Goal: Task Accomplishment & Management: Manage account settings

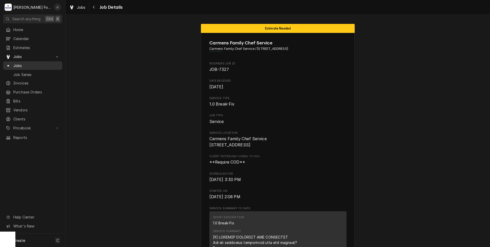
click at [17, 64] on span "Jobs" at bounding box center [36, 65] width 46 height 5
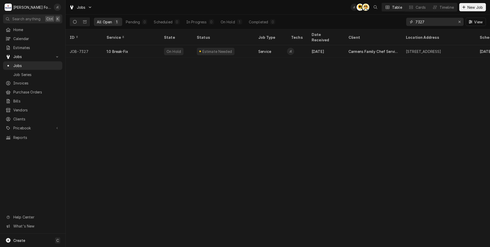
drag, startPoint x: 462, startPoint y: 22, endPoint x: 457, endPoint y: 22, distance: 4.9
click at [461, 22] on div "Erase input" at bounding box center [459, 21] width 5 height 5
click at [451, 23] on input "Dynamic Content Wrapper" at bounding box center [439, 22] width 48 height 8
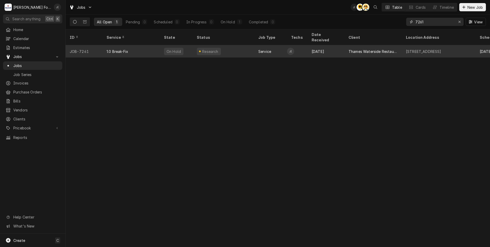
type input "7261"
click at [136, 49] on div "1.0 Break-Fix" at bounding box center [131, 51] width 57 height 12
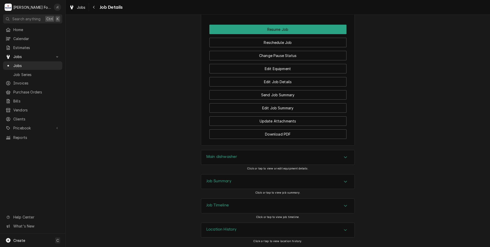
scroll to position [608, 0]
click at [243, 161] on div "Main dishwasher" at bounding box center [277, 157] width 153 height 14
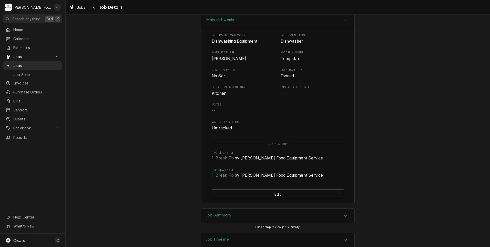
scroll to position [779, 0]
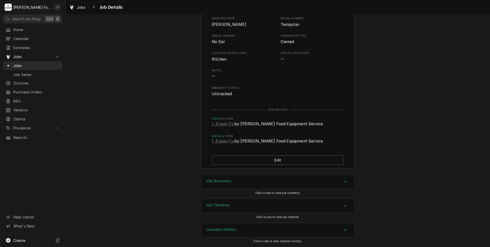
click at [230, 181] on h3 "Job Summary" at bounding box center [218, 180] width 25 height 5
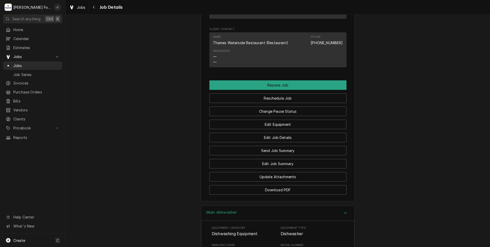
scroll to position [554, 0]
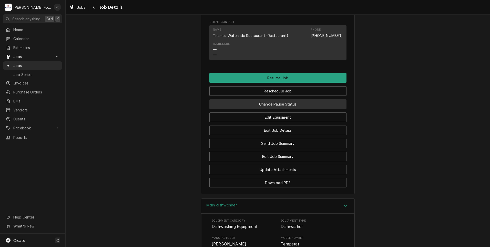
click at [254, 109] on button "Change Pause Status" at bounding box center [277, 103] width 137 height 9
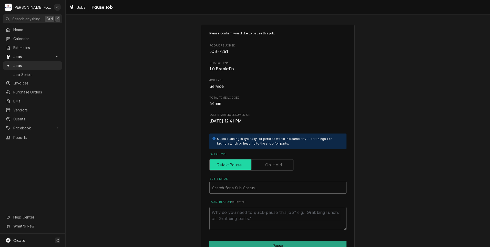
click at [258, 162] on input "Pause Type" at bounding box center [251, 164] width 79 height 11
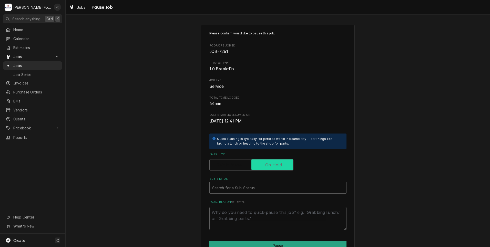
checkbox input "true"
click at [248, 186] on div "Sub-Status" at bounding box center [277, 187] width 131 height 9
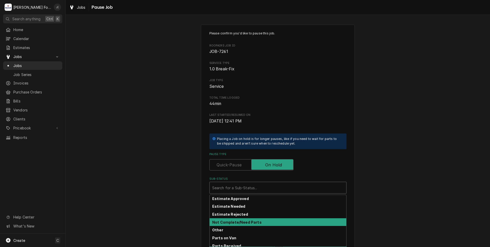
scroll to position [31, 0]
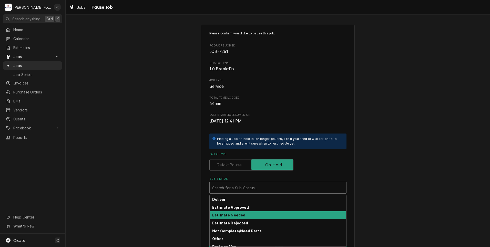
click at [244, 212] on div "Estimate Needed" at bounding box center [278, 215] width 137 height 8
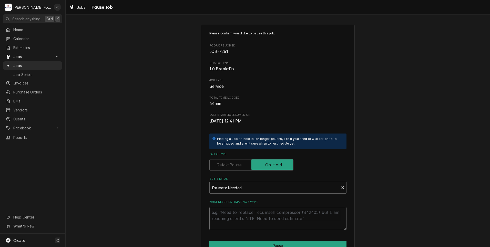
click at [244, 212] on textarea "What needs estimating & why?" at bounding box center [277, 218] width 137 height 23
type textarea "x"
type textarea "0"
type textarea "x"
type textarea "09"
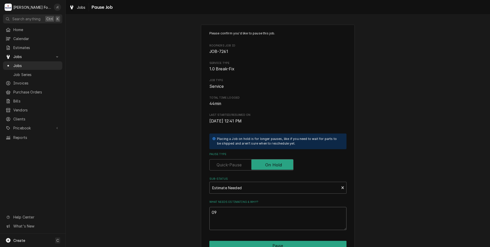
type textarea "x"
type textarea "09/"
type textarea "x"
type textarea "09/1"
type textarea "x"
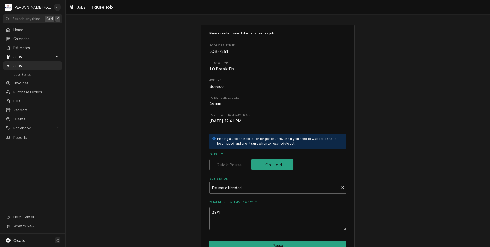
type textarea "09/11"
type textarea "x"
type textarea "09/11/"
type textarea "x"
type textarea "09/11/2"
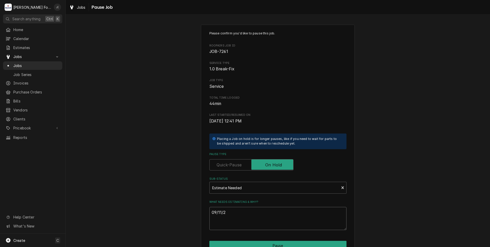
type textarea "x"
type textarea "09/11/20"
type textarea "x"
type textarea "09/11/202"
type textarea "x"
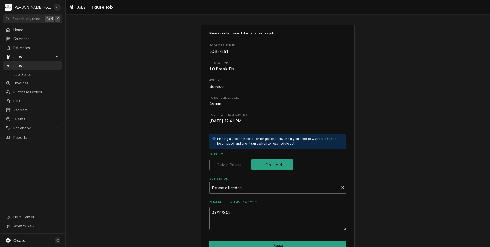
type textarea "09/11/2025"
drag, startPoint x: 243, startPoint y: 214, endPoint x: 80, endPoint y: 216, distance: 163.8
click at [157, 216] on div "Please confirm you'd like to pause this job. Roopairs Job ID JOB-7261 Service T…" at bounding box center [278, 153] width 424 height 267
type textarea "x"
type textarea "P"
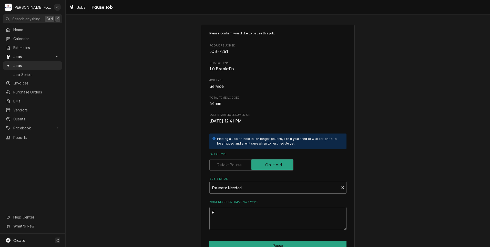
type textarea "x"
type textarea "PR"
type textarea "x"
type textarea "PRI"
type textarea "x"
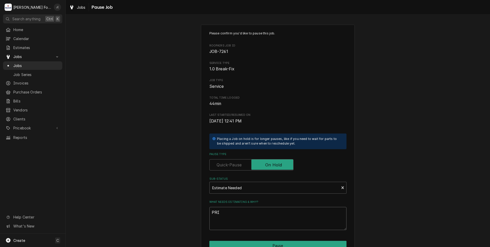
type textarea "PRIC"
type textarea "x"
type textarea "PRICE"
type textarea "x"
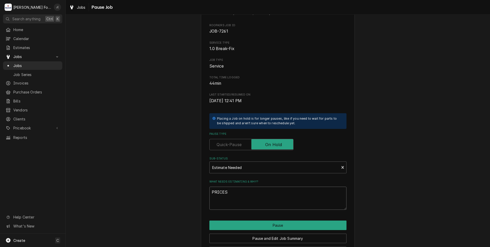
scroll to position [40, 0]
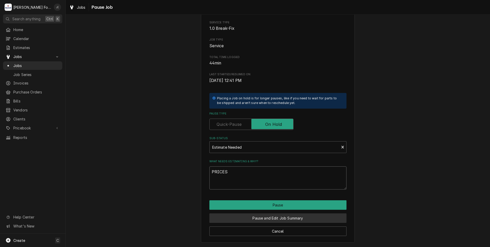
type textarea "PRICES"
click at [269, 217] on button "Pause and Edit Job Summary" at bounding box center [277, 217] width 137 height 9
type textarea "x"
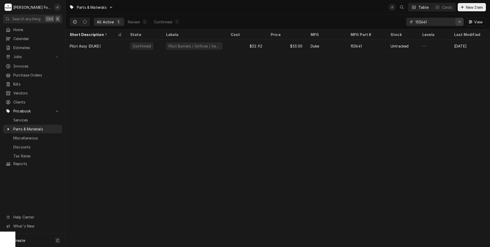
click at [459, 23] on icon "Erase input" at bounding box center [459, 22] width 3 height 4
click at [452, 22] on input "Dynamic Content Wrapper" at bounding box center [439, 22] width 48 height 8
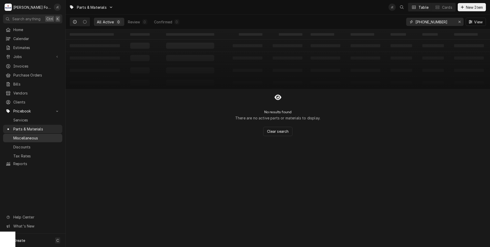
type input "[PHONE_NUMBER]"
drag, startPoint x: 441, startPoint y: 23, endPoint x: 389, endPoint y: 24, distance: 52.0
click at [389, 24] on div "All Active 0 Review 0 Confirmed 0 5700-11-33-59 View" at bounding box center [278, 22] width 416 height 14
click at [476, 8] on span "New Item" at bounding box center [474, 7] width 19 height 5
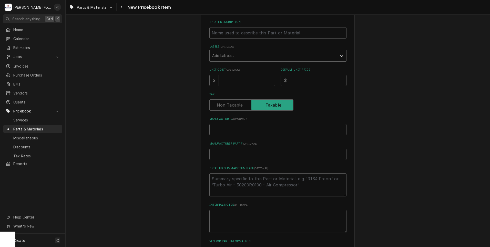
scroll to position [77, 0]
click at [214, 151] on input "Manufacturer Part # ( optional )" at bounding box center [277, 153] width 137 height 11
paste input "[PHONE_NUMBER]"
type textarea "x"
type input "[PHONE_NUMBER]"
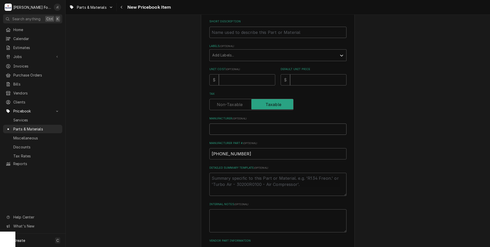
click at [218, 128] on input "Manufacturer ( optional )" at bounding box center [277, 128] width 137 height 11
type textarea "x"
type input "J"
type textarea "x"
type input "JA"
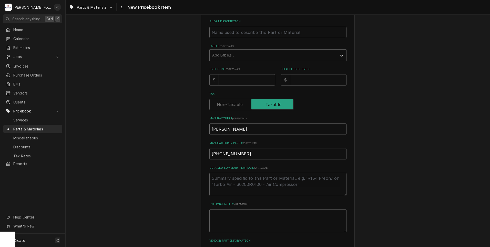
type textarea "x"
type input "JAC"
type textarea "x"
type input "JACK"
type textarea "x"
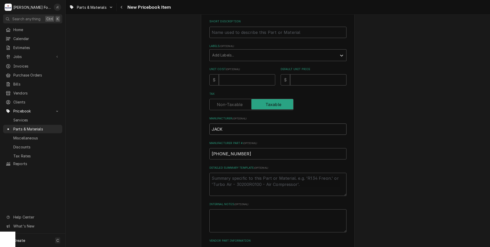
type input "JACKS"
type textarea "x"
type input "JACKSO"
type textarea "x"
type input "[PERSON_NAME]"
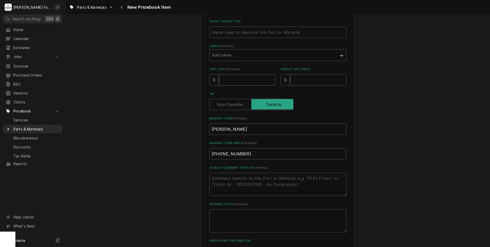
click at [234, 79] on input "Unit Cost ( optional )" at bounding box center [247, 79] width 56 height 11
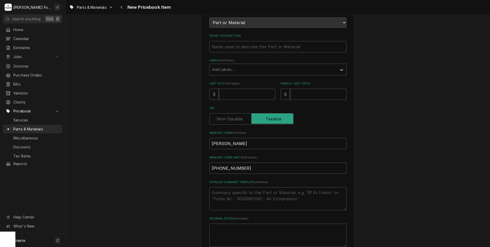
scroll to position [51, 0]
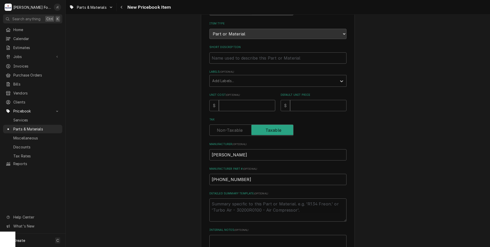
click at [232, 105] on input "Unit Cost ( optional )" at bounding box center [247, 105] width 56 height 11
type textarea "x"
type input "1"
type textarea "x"
type input "12"
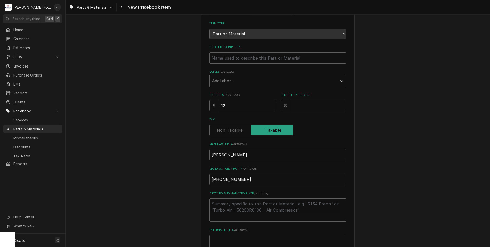
type textarea "x"
type input "126"
type textarea "x"
type input "126.9"
type textarea "x"
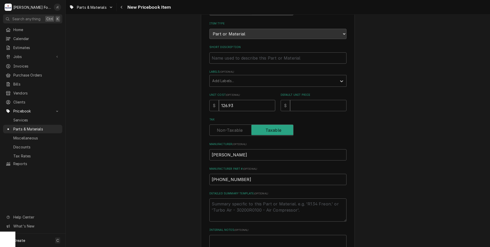
type input "126.93"
type textarea "x"
type input "1"
type textarea "x"
type input "18"
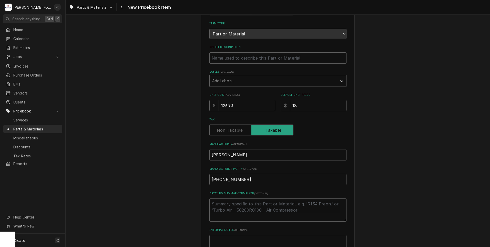
type textarea "x"
type input "183"
type textarea "x"
type input "183.0"
type textarea "x"
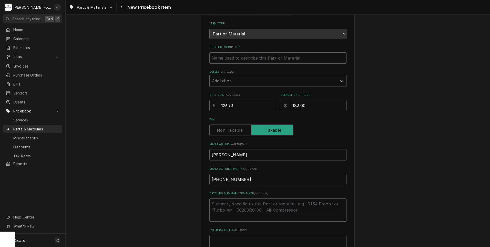
type input "183.00"
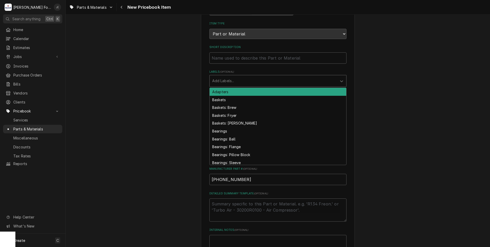
click at [230, 82] on div "Labels" at bounding box center [273, 80] width 122 height 9
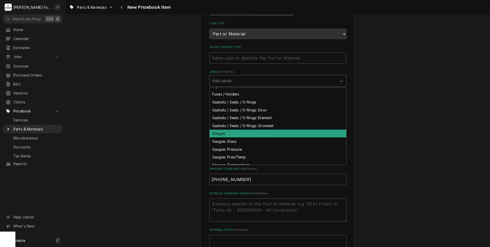
scroll to position [769, 0]
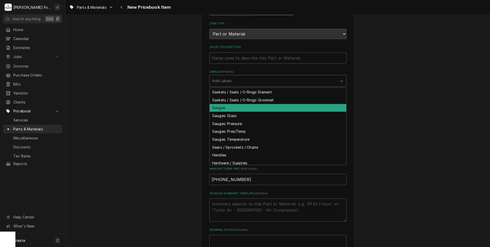
click at [224, 107] on div "Gauges" at bounding box center [278, 108] width 137 height 8
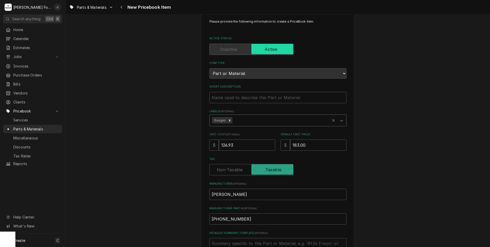
scroll to position [0, 0]
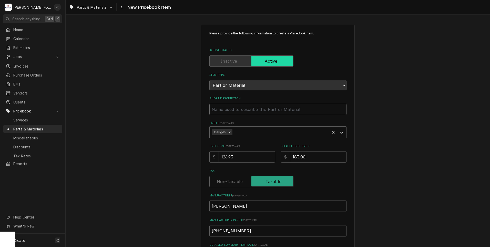
click at [213, 111] on input "Short Description" at bounding box center [277, 109] width 137 height 11
type textarea "x"
type input "6"
type textarea "x"
type input "66"
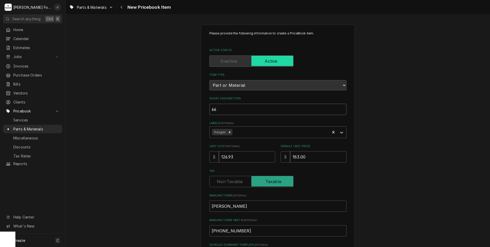
type textarea "x"
type input "668"
type textarea "x"
type input "6685"
type textarea "x"
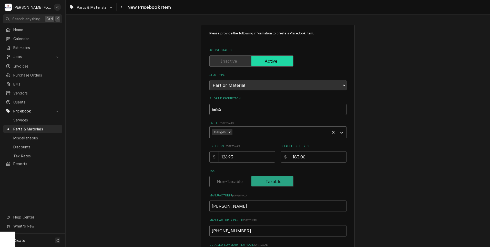
type input "6685-"
type textarea "x"
type input "6685-1"
type textarea "x"
type input "6685-11"
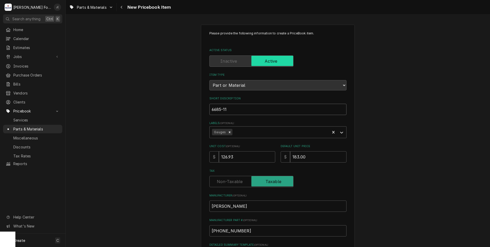
type textarea "x"
type input "6685-111"
type textarea "x"
type input "6685-111-"
type textarea "x"
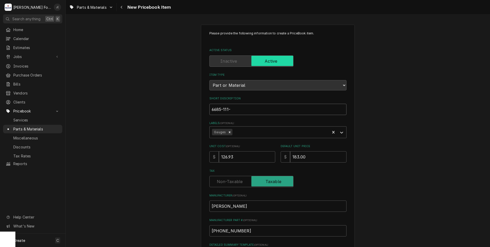
type input "6685-111-6"
type textarea "x"
type input "6685-111-68"
type textarea "x"
type input "6685-111-68-"
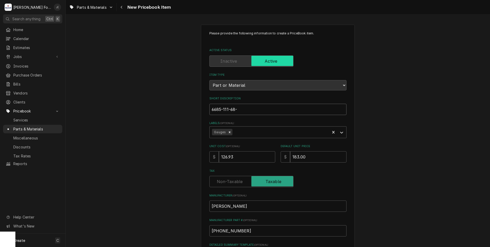
type textarea "x"
type input "6685-111-68-4"
type textarea "x"
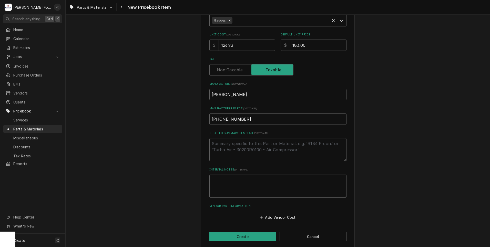
scroll to position [116, 0]
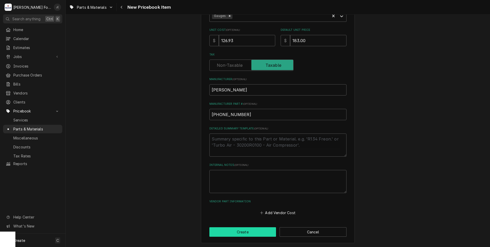
type input "6685-111-68-48"
click at [221, 230] on button "Create" at bounding box center [242, 231] width 67 height 9
type textarea "x"
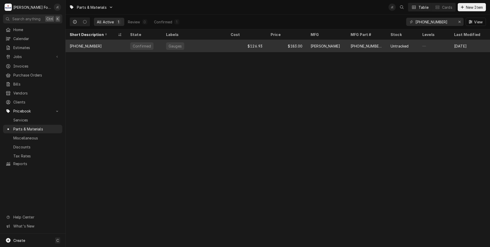
click at [197, 47] on div "Gauges" at bounding box center [194, 46] width 65 height 12
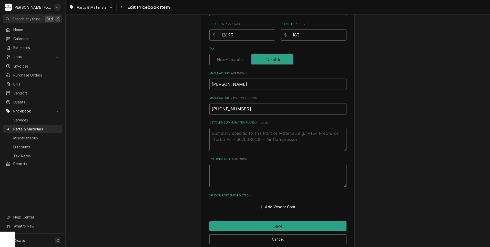
scroll to position [158, 0]
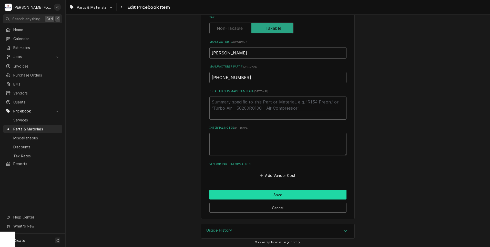
click at [239, 195] on button "Save" at bounding box center [277, 194] width 137 height 9
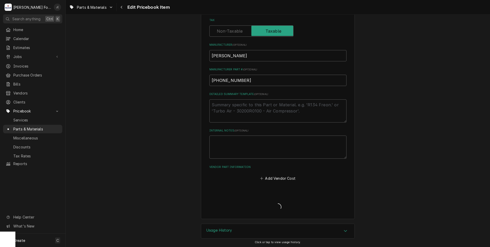
type textarea "x"
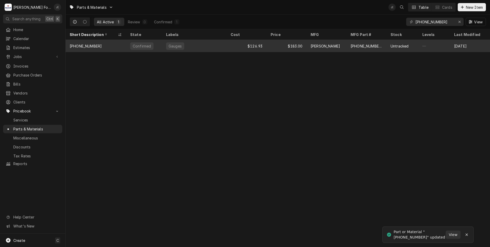
click at [228, 45] on div "$126.93" at bounding box center [247, 46] width 40 height 12
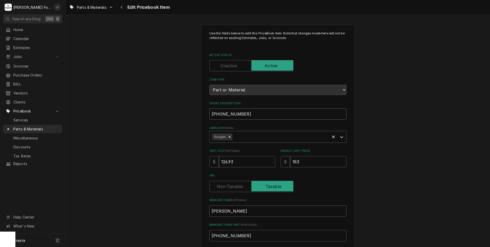
drag, startPoint x: 252, startPoint y: 114, endPoint x: 194, endPoint y: 116, distance: 57.7
click at [194, 116] on div "Use the fields below to edit this PriceBook item. Note that changes made here w…" at bounding box center [278, 200] width 424 height 361
paste input "THERMOMETER, RINSE, 100-220F 48" CAPILLARY"
type textarea "x"
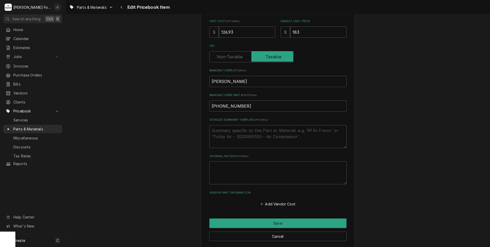
scroll to position [158, 0]
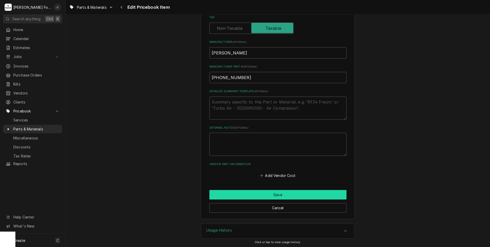
type input "THERMOMETER, RINSE, 100-220F 48" CAPILLARY"
click at [256, 196] on button "Save" at bounding box center [277, 194] width 137 height 9
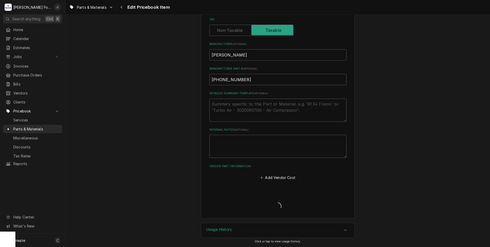
scroll to position [155, 0]
type textarea "x"
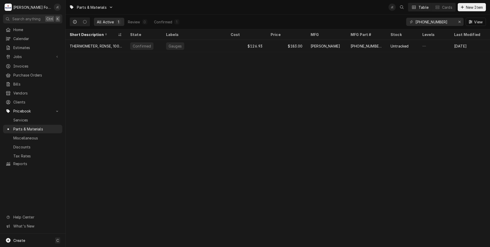
click at [199, 156] on div "Parts & Materials J( Table Cards New Item All Active 1 Review 0 Confirmed [PHON…" at bounding box center [278, 123] width 424 height 247
drag, startPoint x: 443, startPoint y: 21, endPoint x: 396, endPoint y: 21, distance: 46.9
click at [396, 21] on div "All Active 1 Review 0 Confirmed [PHONE_NUMBER] View" at bounding box center [278, 22] width 416 height 14
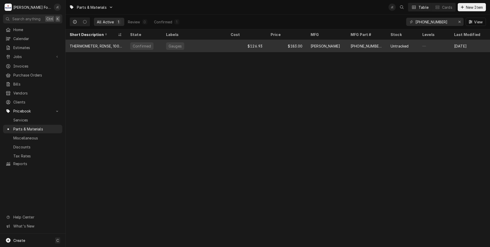
click at [225, 43] on div "Gauges" at bounding box center [194, 46] width 65 height 12
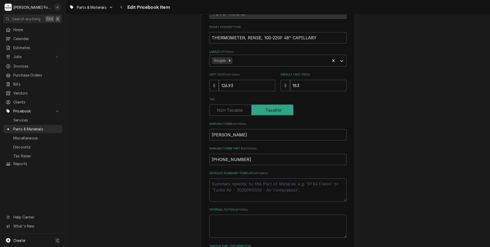
scroll to position [128, 0]
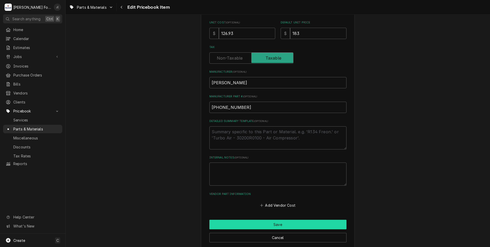
click at [246, 224] on button "Save" at bounding box center [277, 223] width 137 height 9
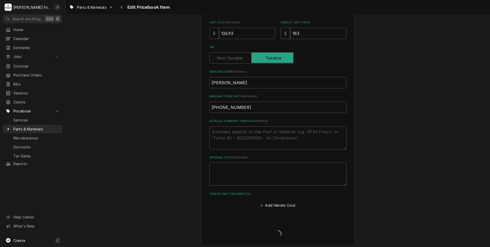
type textarea "x"
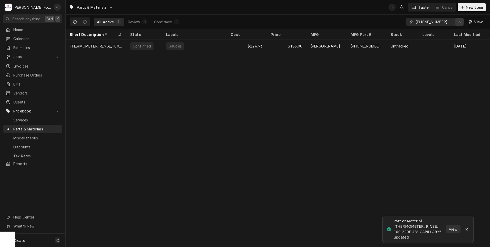
click at [459, 23] on icon "Erase input" at bounding box center [459, 22] width 3 height 4
click at [445, 22] on input "Dynamic Content Wrapper" at bounding box center [439, 22] width 48 height 8
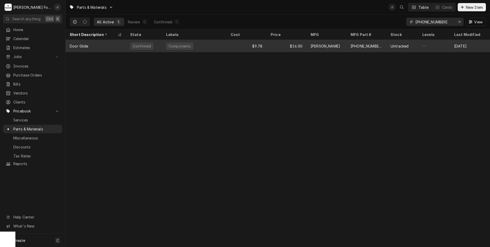
type input "5700-111-33-59"
click at [199, 46] on div "Components" at bounding box center [194, 46] width 65 height 12
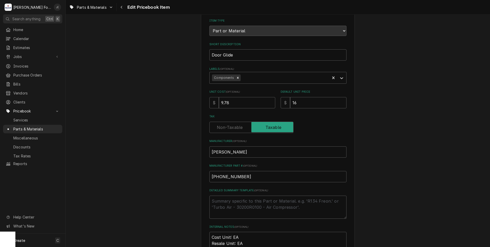
scroll to position [51, 0]
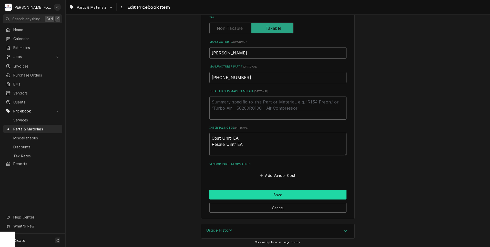
click at [251, 195] on button "Save" at bounding box center [277, 194] width 137 height 9
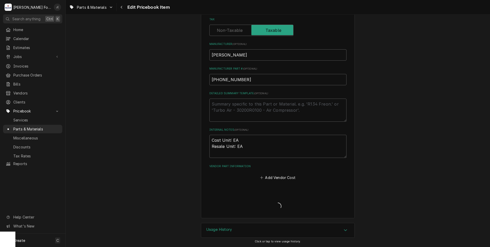
scroll to position [155, 0]
type textarea "x"
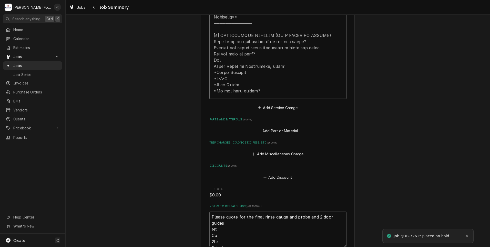
scroll to position [308, 0]
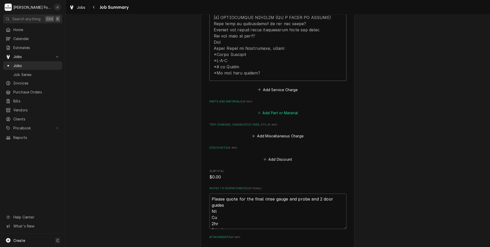
click at [264, 109] on button "Add Part or Material" at bounding box center [278, 112] width 42 height 7
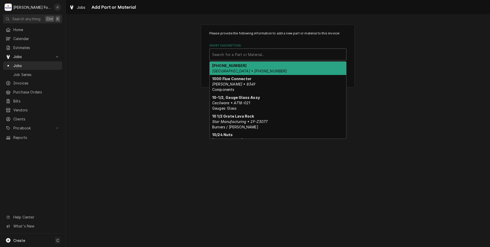
click at [225, 56] on div "Short Description" at bounding box center [277, 54] width 131 height 9
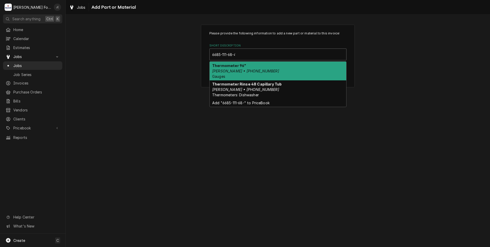
type input "[PHONE_NUMBER]"
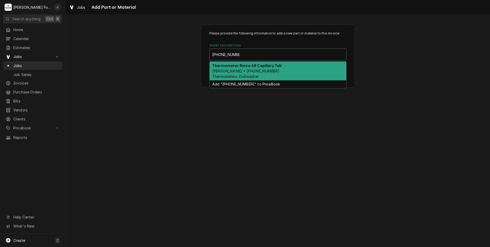
click at [238, 73] on div "Thermometer Rinse 48 Capillary Tub Jackson • 6685-111-68-48 Thermometers: Dishw…" at bounding box center [278, 71] width 137 height 19
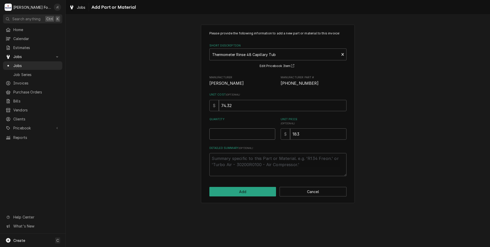
click at [247, 133] on input "Quantity" at bounding box center [242, 133] width 66 height 11
type textarea "x"
type input "1"
click at [256, 199] on div "Please provide the following information to add a new part or material to this …" at bounding box center [278, 114] width 154 height 178
click at [256, 194] on button "Add" at bounding box center [242, 191] width 67 height 9
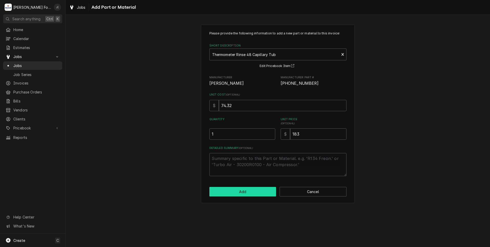
type textarea "x"
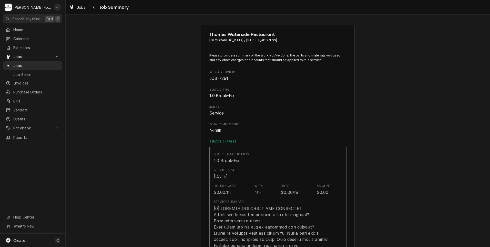
scroll to position [308, 0]
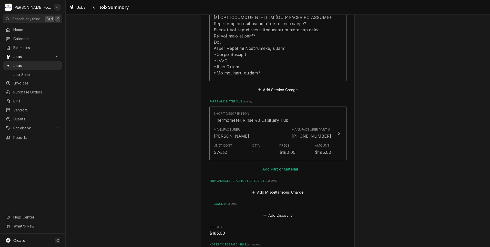
click at [272, 165] on button "Add Part or Material" at bounding box center [278, 168] width 42 height 7
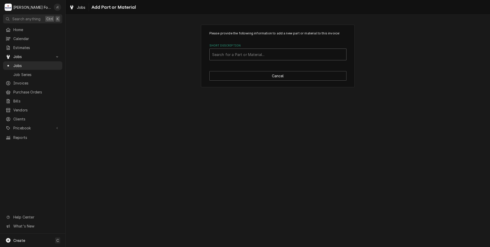
click at [261, 54] on div "Short Description" at bounding box center [277, 54] width 131 height 9
type input "5700-111-33-59"
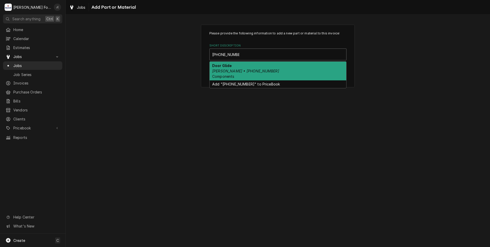
click at [252, 70] on div "Door Glide Jackson • 5700-111-33-59 Components" at bounding box center [278, 71] width 137 height 19
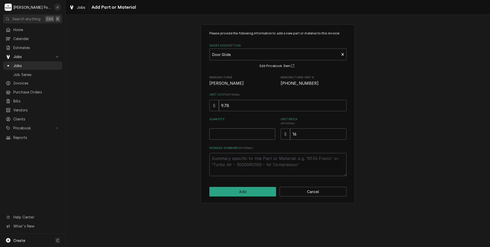
click at [235, 136] on input "Quantity" at bounding box center [242, 133] width 66 height 11
type textarea "x"
type input "2"
click at [246, 191] on button "Add" at bounding box center [242, 191] width 67 height 9
type textarea "x"
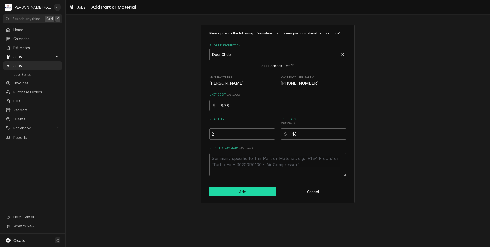
scroll to position [308, 0]
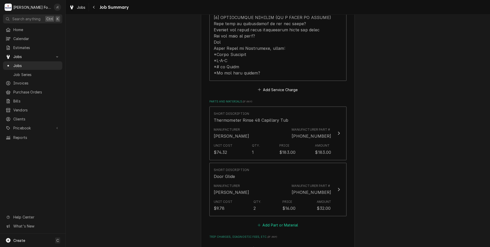
click at [268, 221] on button "Add Part or Material" at bounding box center [278, 224] width 42 height 7
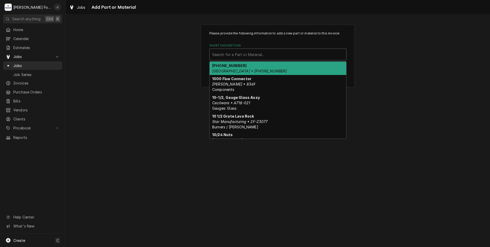
click at [251, 57] on div "Short Description" at bounding box center [277, 54] width 131 height 9
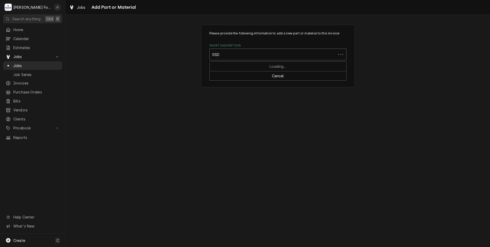
type input "SSDT"
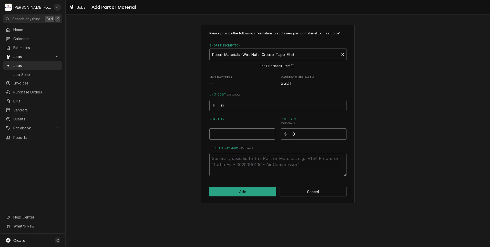
click at [226, 134] on input "Quantity" at bounding box center [242, 133] width 66 height 11
type textarea "x"
type input "1"
type textarea "x"
type input "6"
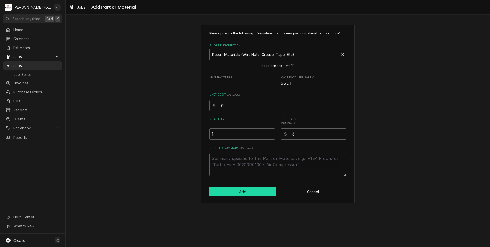
click at [246, 190] on button "Add" at bounding box center [242, 191] width 67 height 9
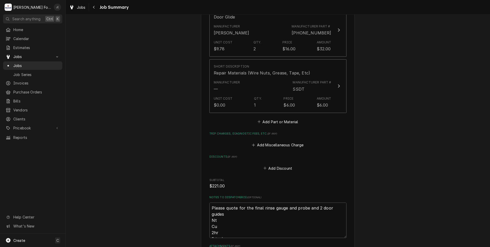
scroll to position [554, 0]
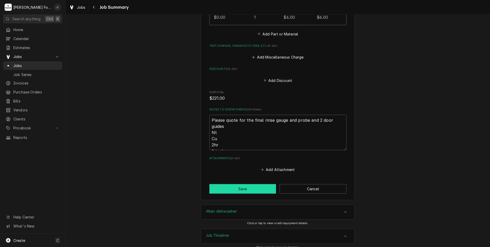
click at [240, 184] on button "Save" at bounding box center [242, 188] width 67 height 9
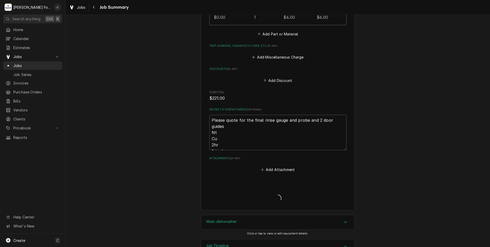
type textarea "x"
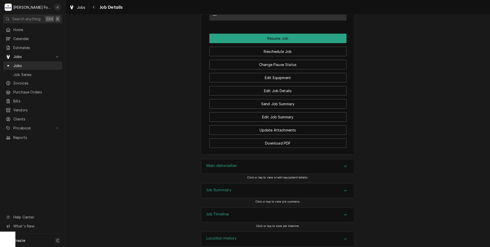
scroll to position [608, 0]
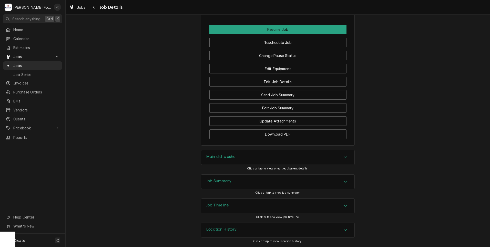
click at [228, 185] on div "Job Summary" at bounding box center [277, 181] width 153 height 14
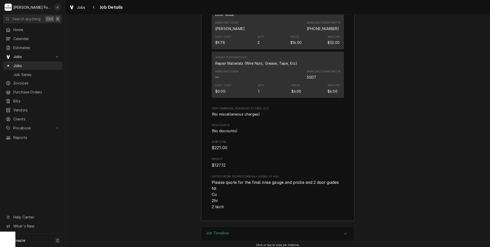
scroll to position [1164, 0]
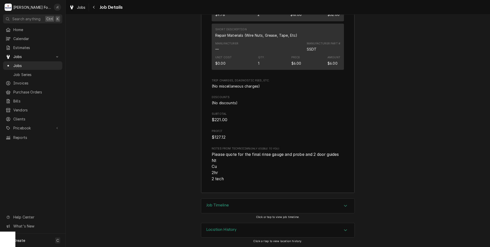
click at [40, 66] on div "Jobs" at bounding box center [32, 65] width 57 height 6
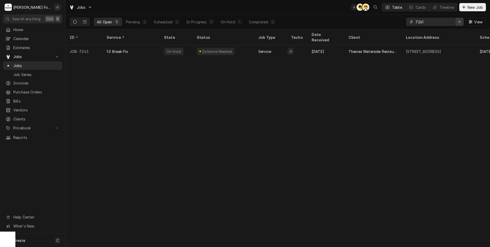
click at [461, 25] on button "Erase input" at bounding box center [459, 22] width 8 height 8
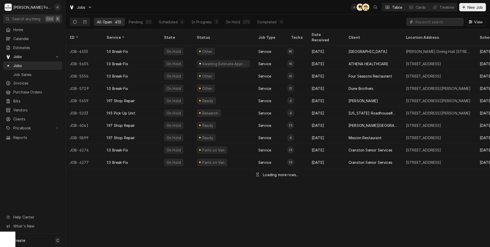
click at [447, 23] on input "Dynamic Content Wrapper" at bounding box center [438, 22] width 46 height 8
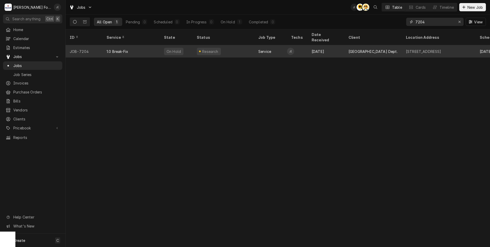
type input "7204"
click at [225, 46] on div "Research" at bounding box center [224, 51] width 62 height 12
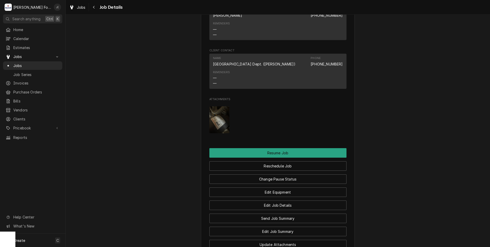
scroll to position [487, 0]
click at [220, 125] on img "Attachments" at bounding box center [219, 118] width 20 height 27
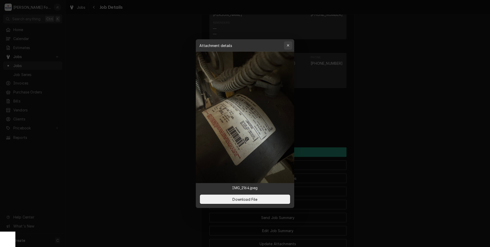
click at [290, 46] on div "button" at bounding box center [288, 45] width 5 height 5
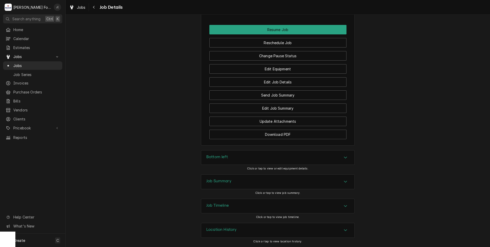
scroll to position [615, 0]
click at [245, 184] on div "Job Summary" at bounding box center [277, 181] width 153 height 14
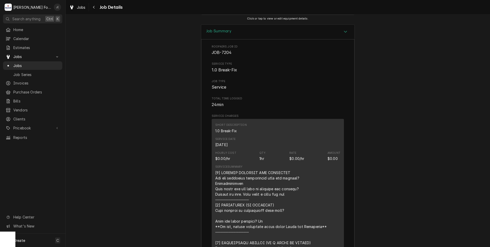
scroll to position [631, 0]
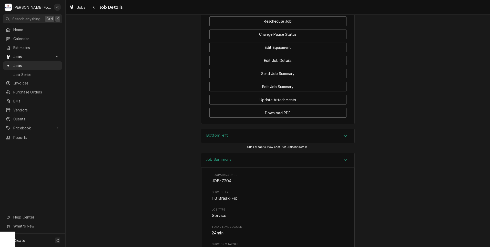
click at [226, 141] on div "Bottom left" at bounding box center [277, 136] width 153 height 14
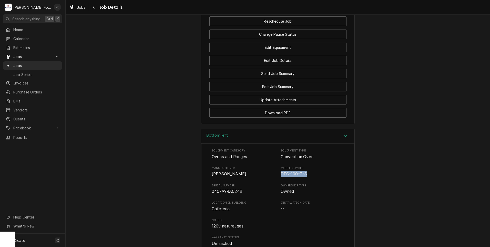
drag, startPoint x: 297, startPoint y: 180, endPoint x: 280, endPoint y: 182, distance: 17.5
click at [281, 176] on span "DFG-100-3-S" at bounding box center [294, 173] width 27 height 5
copy span "DFG-100-3-S"
